Goal: Navigation & Orientation: Find specific page/section

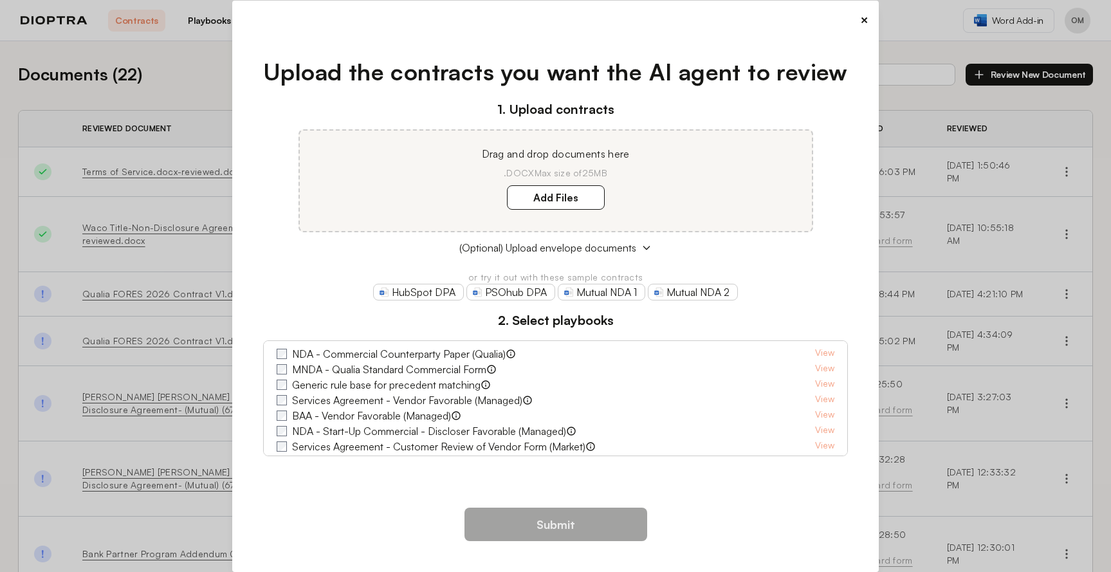
click at [862, 20] on button "×" at bounding box center [864, 20] width 8 height 18
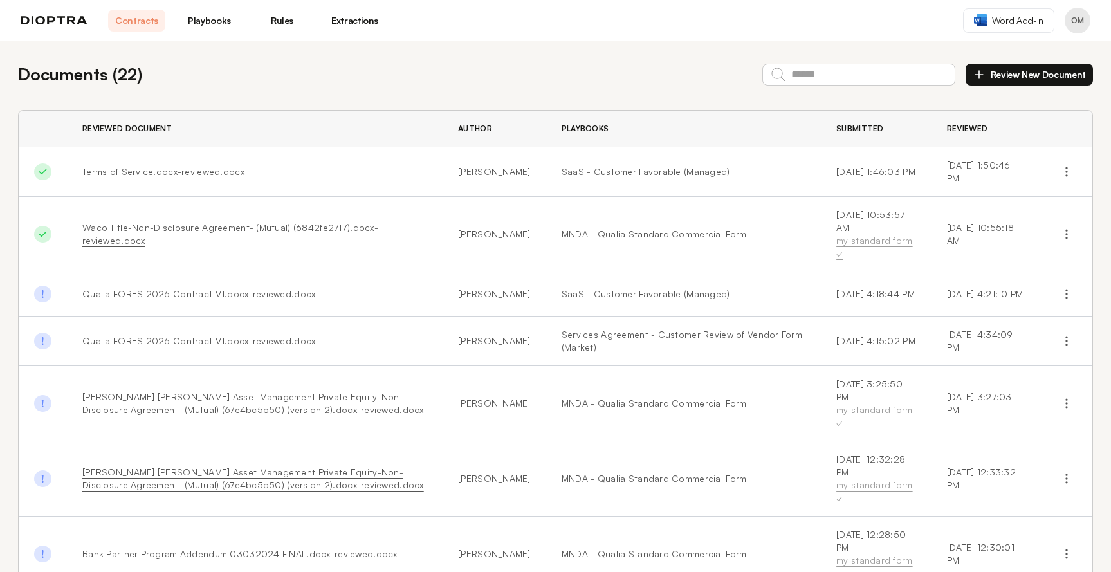
click at [41, 25] on div "Contracts Playbooks Rules Extractions" at bounding box center [202, 21] width 363 height 22
click at [50, 22] on img at bounding box center [54, 20] width 67 height 9
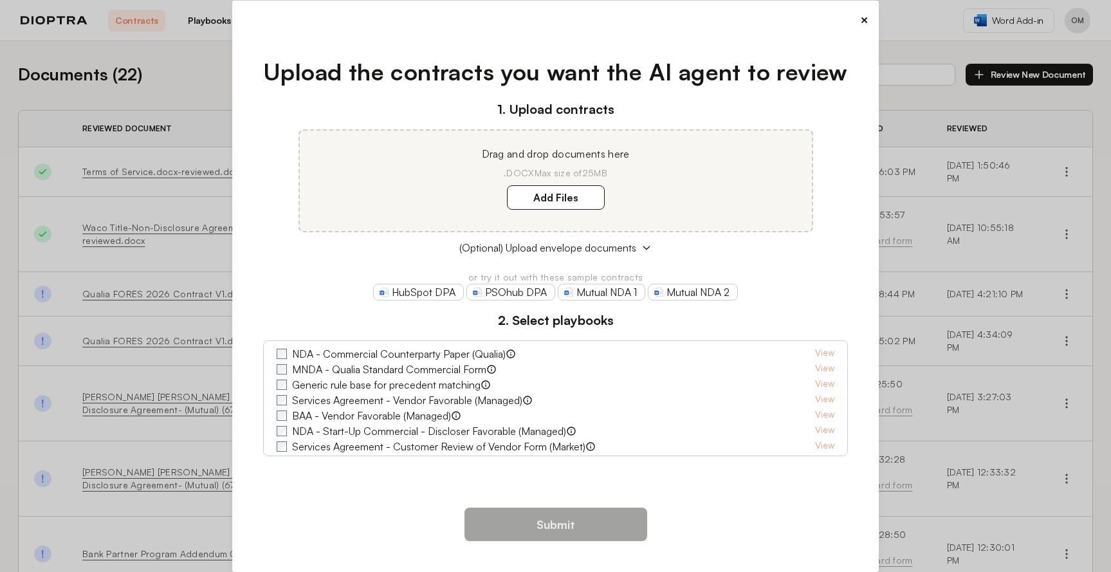
click at [862, 16] on button "×" at bounding box center [864, 20] width 8 height 18
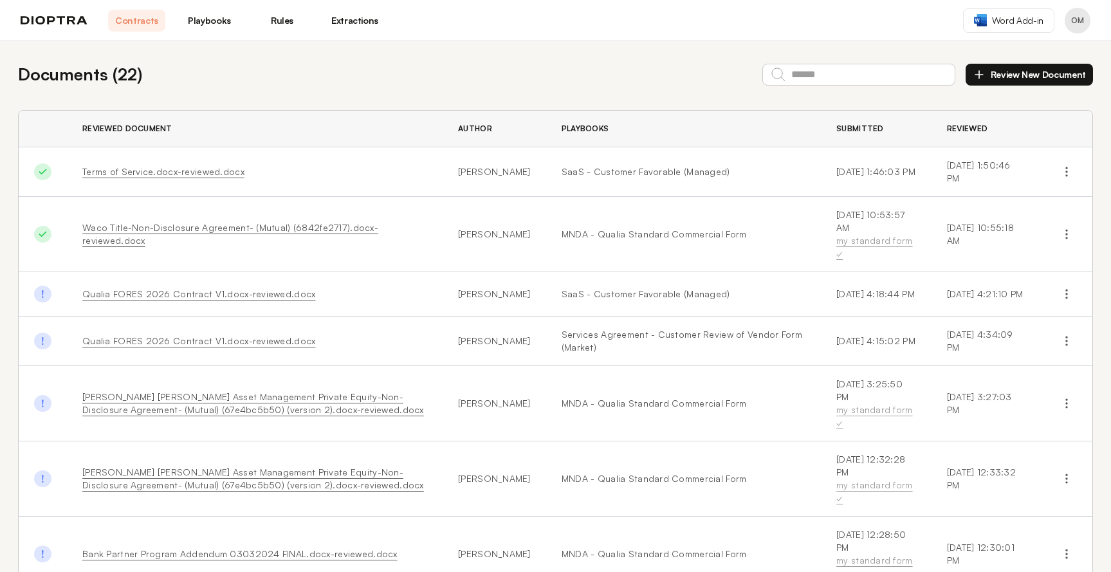
click at [1085, 23] on button "Profile menu" at bounding box center [1078, 21] width 26 height 26
click at [1017, 55] on button "Profile" at bounding box center [1029, 53] width 122 height 23
